Goal: Task Accomplishment & Management: Contribute content

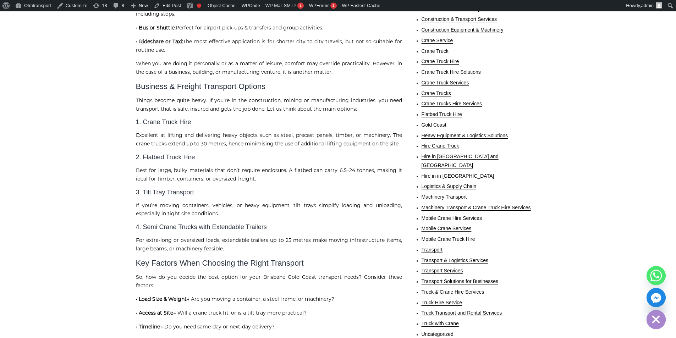
scroll to position [106, 0]
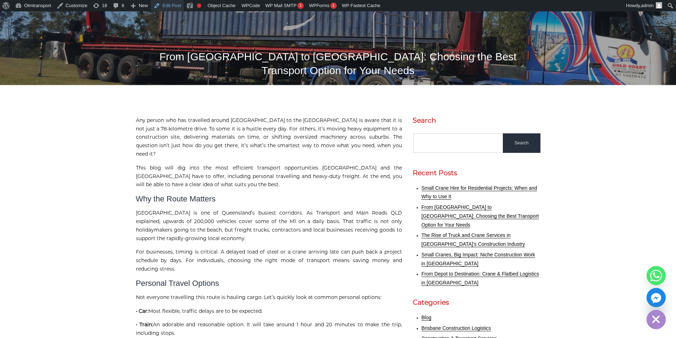
click at [167, 9] on link "Edit Post" at bounding box center [167, 5] width 33 height 11
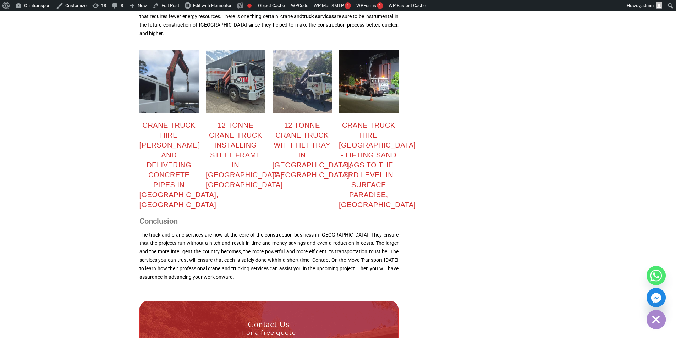
scroll to position [850, 0]
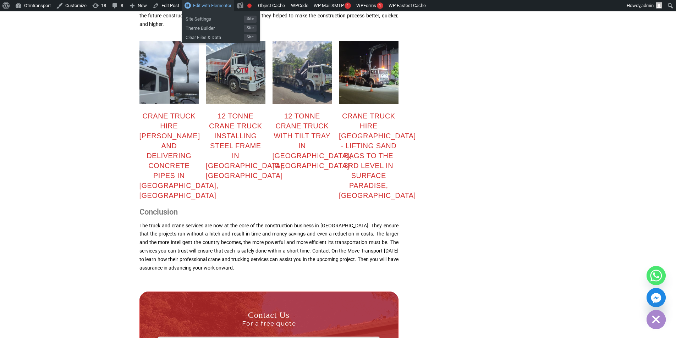
click at [203, 6] on span "Edit with Elementor" at bounding box center [212, 5] width 38 height 5
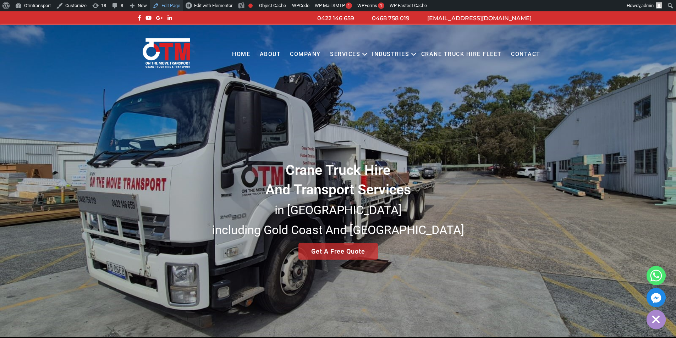
click at [165, 4] on link "Edit Page" at bounding box center [166, 5] width 33 height 11
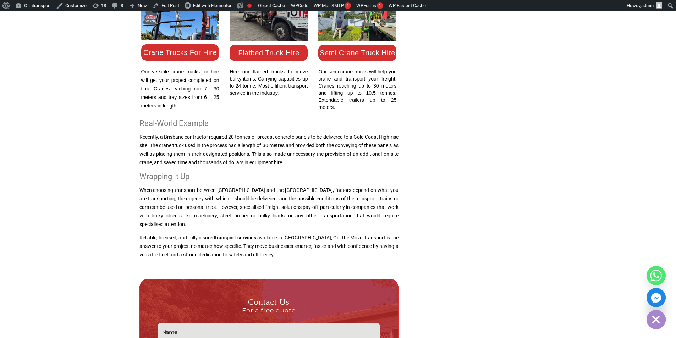
scroll to position [887, 0]
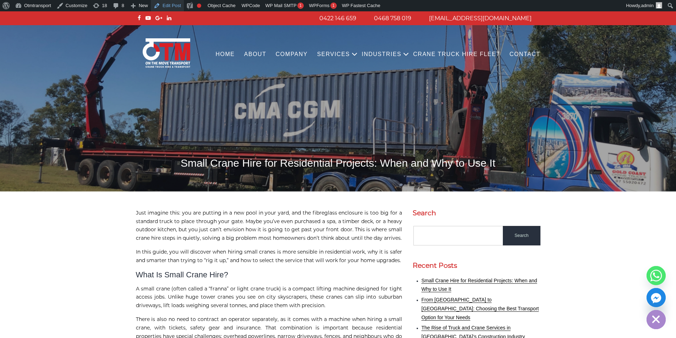
click at [159, 5] on link "Edit Post" at bounding box center [167, 5] width 33 height 11
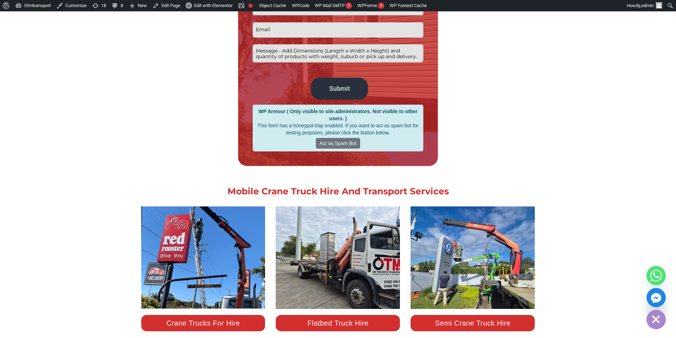
scroll to position [497, 0]
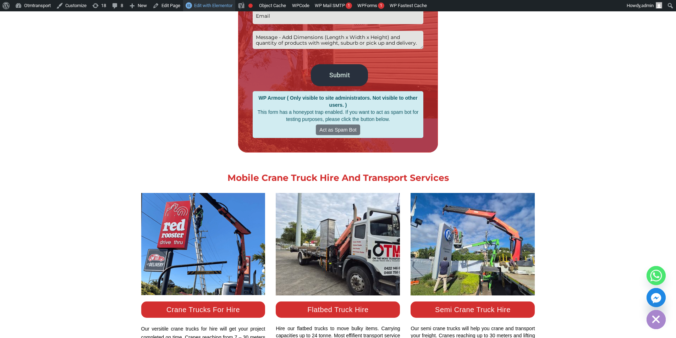
click at [215, 5] on span "Edit with Elementor" at bounding box center [213, 5] width 38 height 5
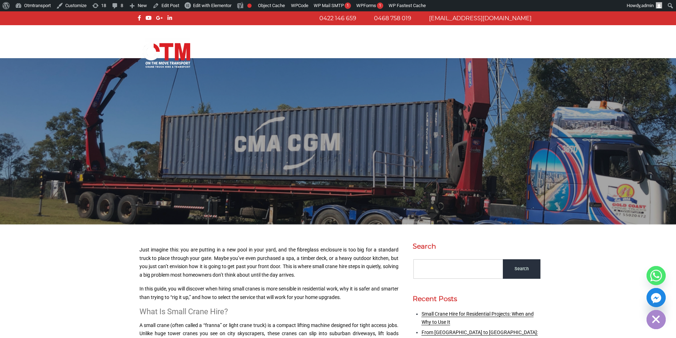
click at [308, 247] on p "Just imagine this: you are putting in a new pool in your yard, and the fibregla…" at bounding box center [268, 263] width 259 height 34
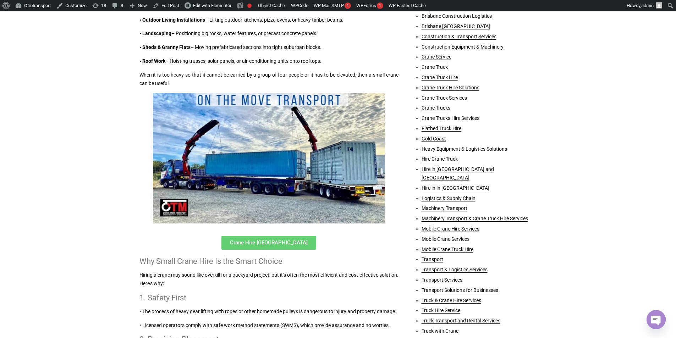
scroll to position [426, 0]
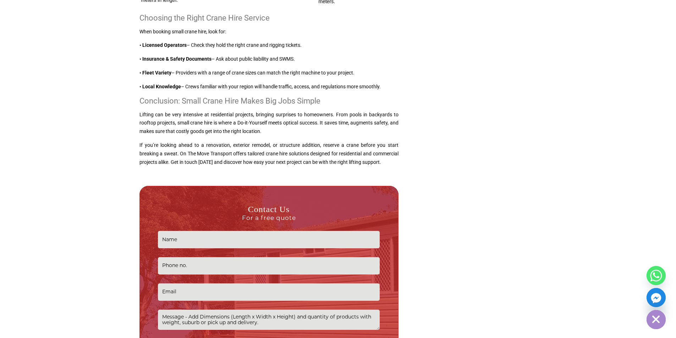
scroll to position [1100, 0]
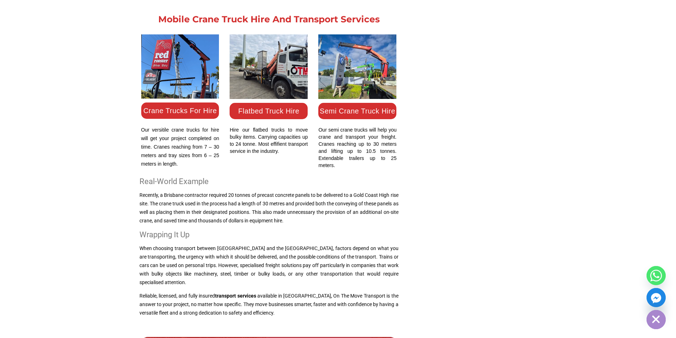
scroll to position [993, 0]
